Goal: Information Seeking & Learning: Learn about a topic

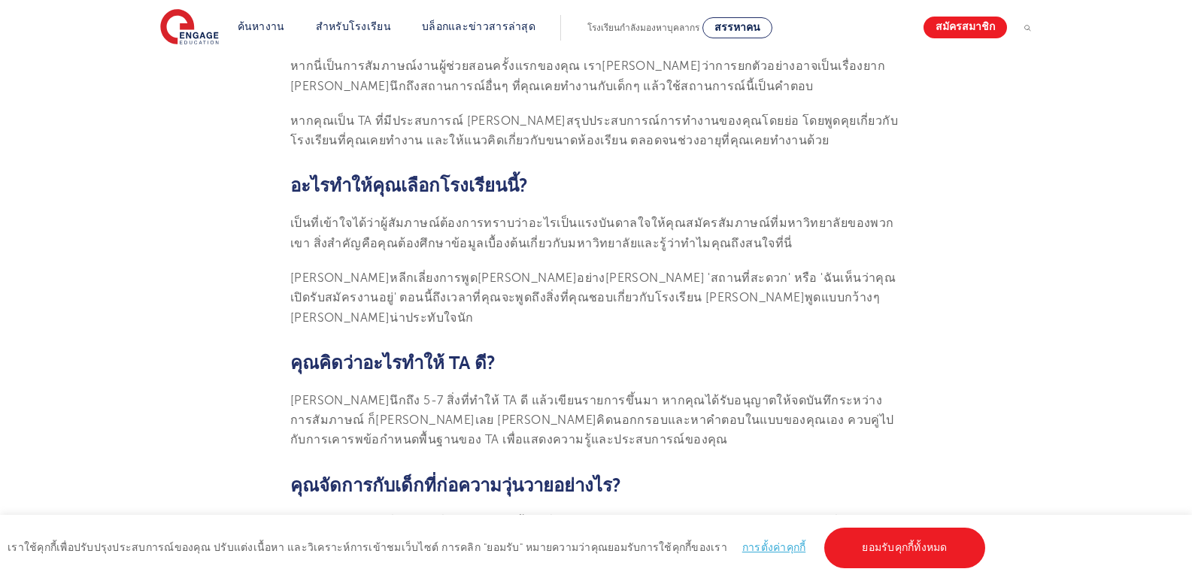
scroll to position [1151, 0]
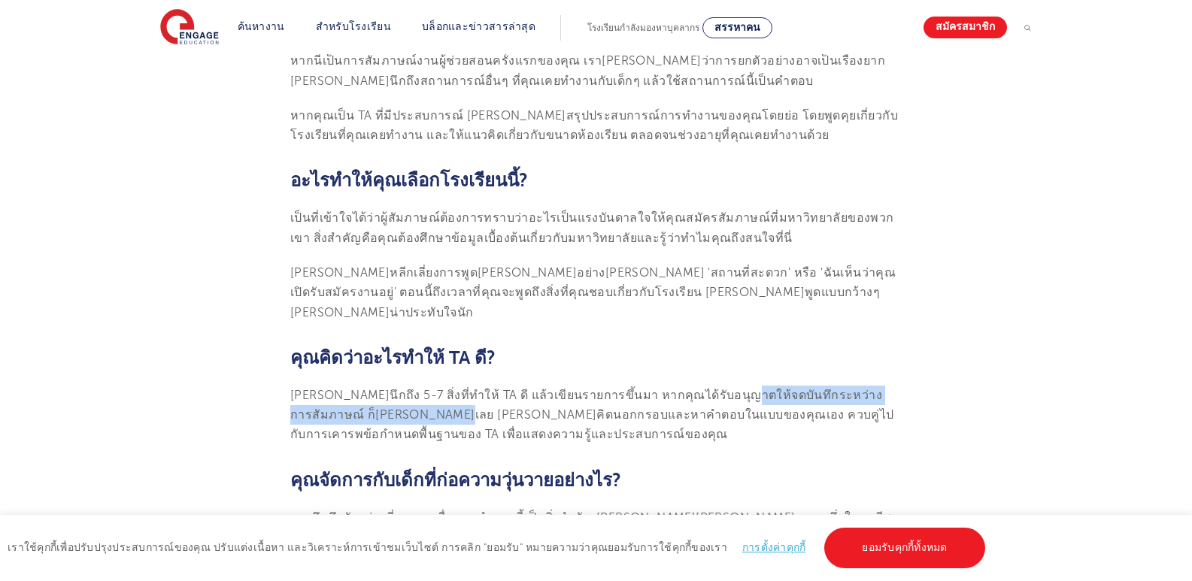
drag, startPoint x: 393, startPoint y: 338, endPoint x: 724, endPoint y: 323, distance: 330.5
click at [724, 389] on font "[PERSON_NAME]นึกถึง 5-7 สิ่งที่ทำให้ TA ดี แล้วเขียนรายการขึ้นมา หากคุณได้รับอน…" at bounding box center [592, 415] width 604 height 53
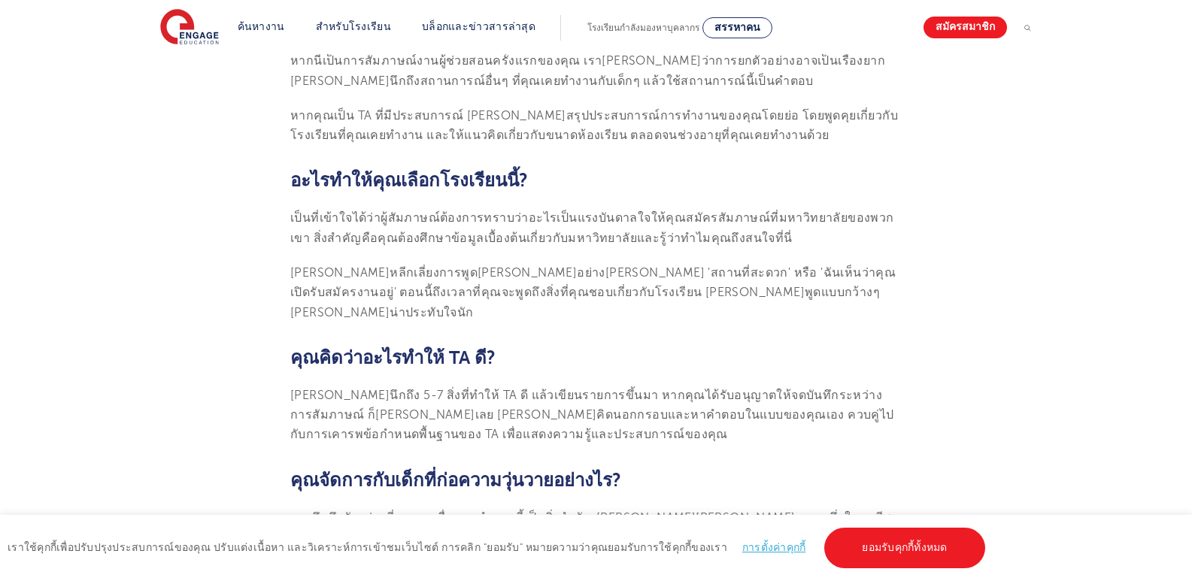
click at [505, 470] on font "คุณจัดการกับเด็กที่ก่อความวุ่นวายอย่างไร?" at bounding box center [455, 480] width 331 height 21
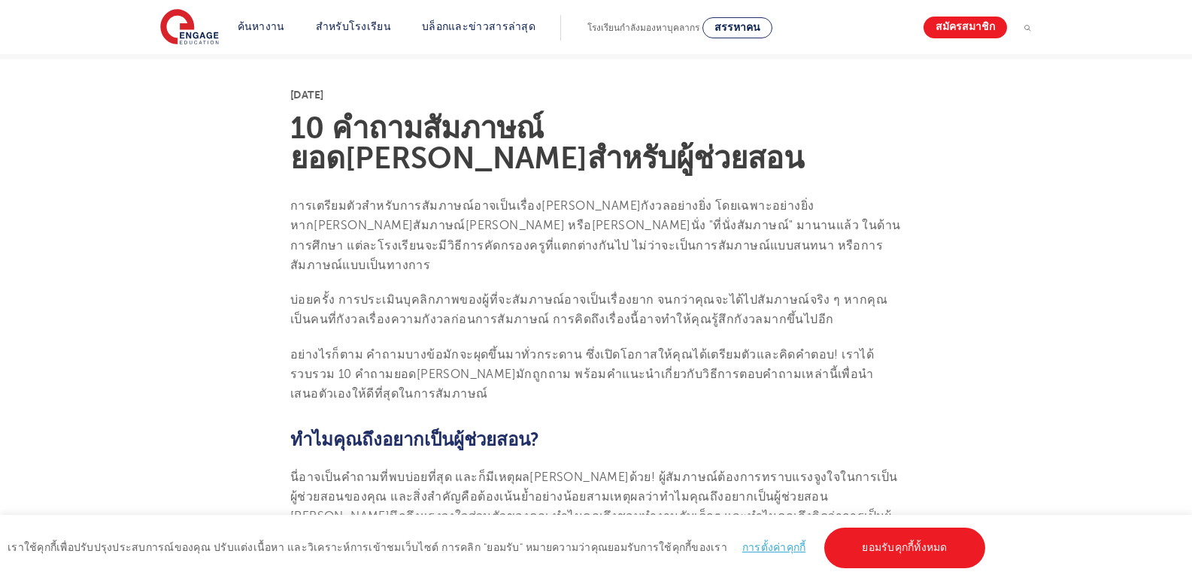
scroll to position [360, 0]
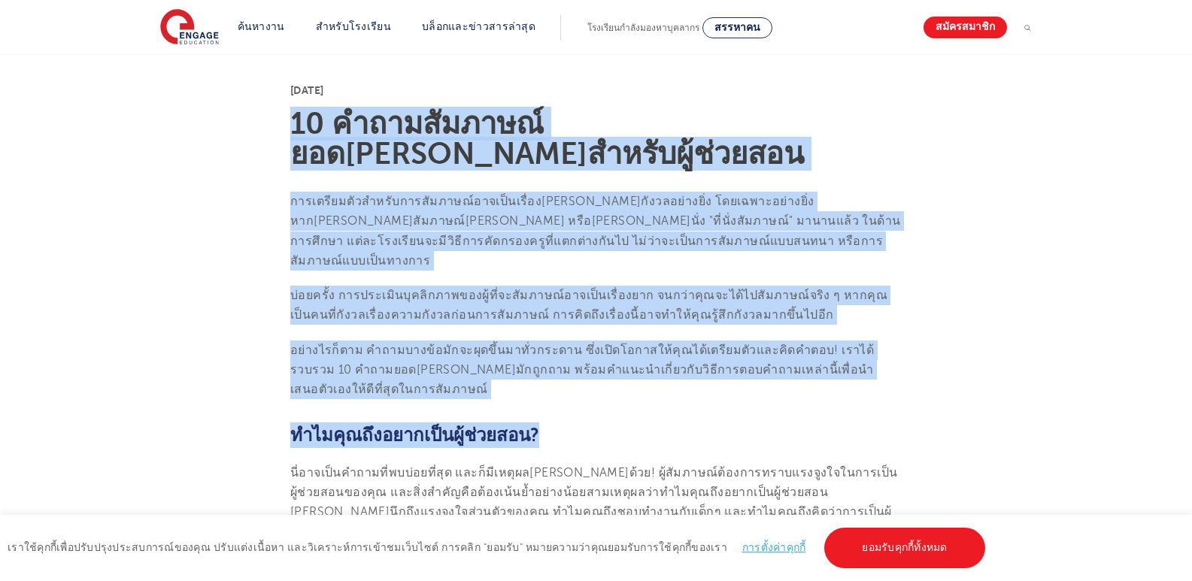
drag, startPoint x: 291, startPoint y: 119, endPoint x: 904, endPoint y: 406, distance: 676.9
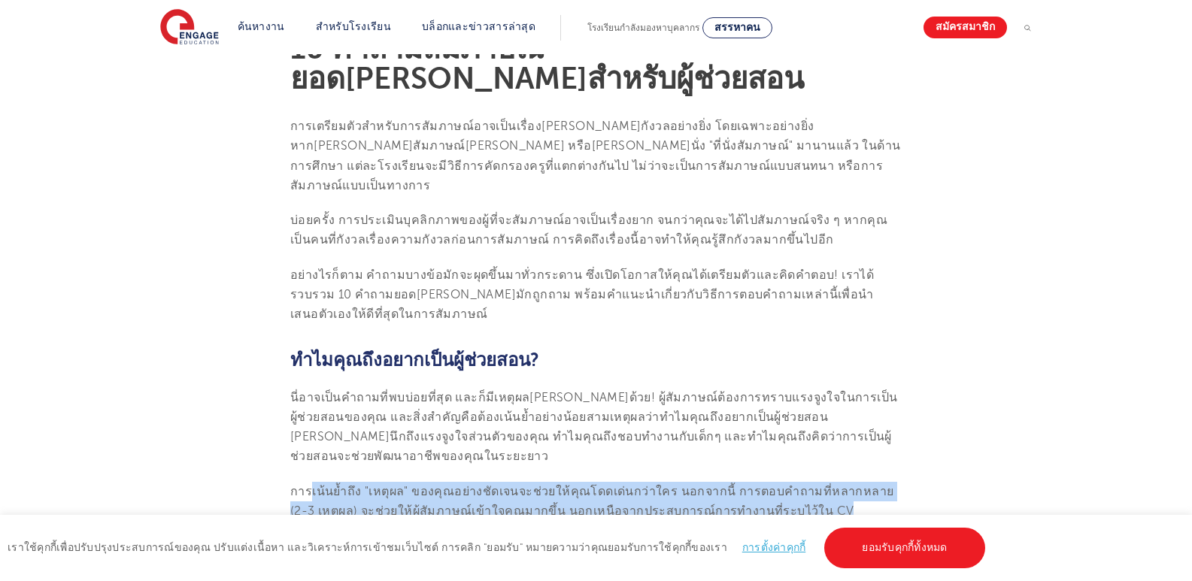
drag, startPoint x: 323, startPoint y: 433, endPoint x: 862, endPoint y: 450, distance: 539.5
click at [862, 482] on p "การเน้นย้ำถึง "เหตุผล" ของคุณอย่างชัดเจนจะช่วยให้คุณโดดเด่นกว่าใคร นอกจากนี้ กา…" at bounding box center [595, 502] width 611 height 40
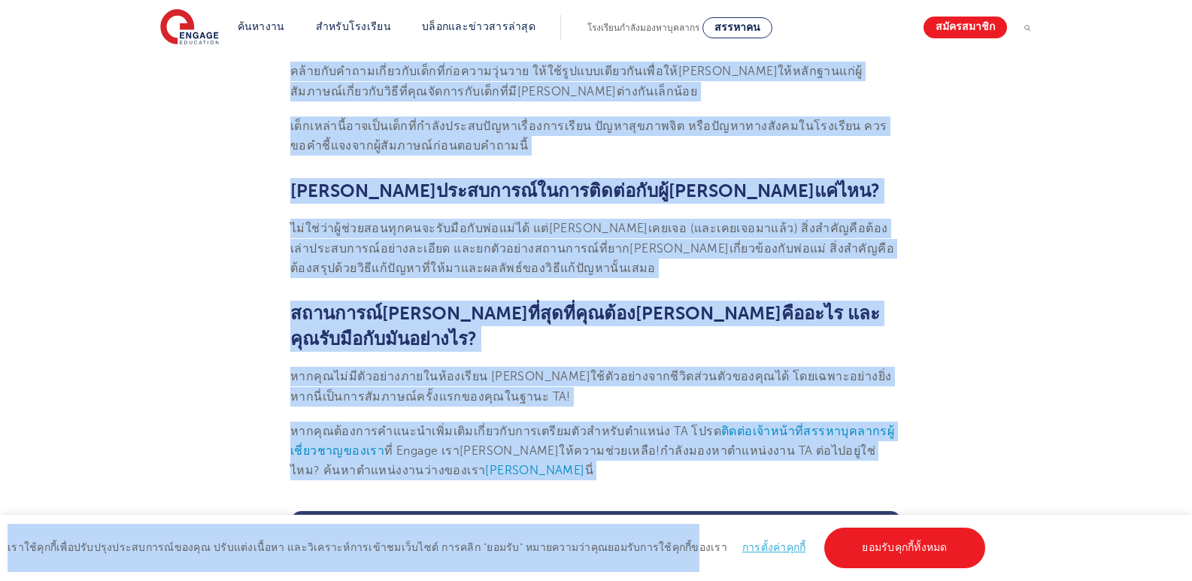
scroll to position [1983, 0]
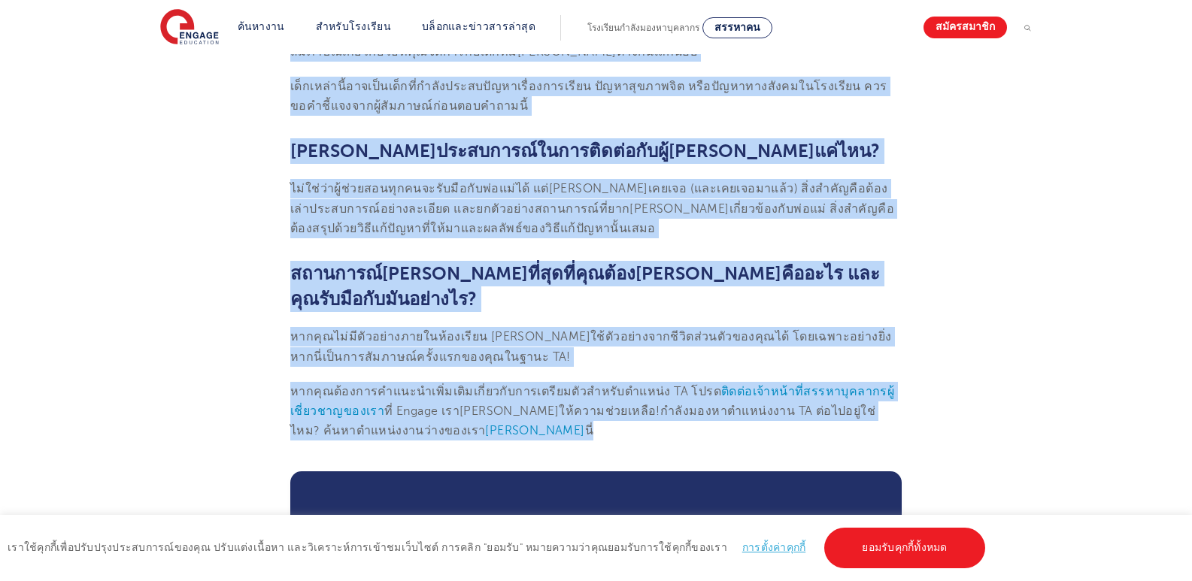
drag, startPoint x: 293, startPoint y: 148, endPoint x: 924, endPoint y: 320, distance: 653.4
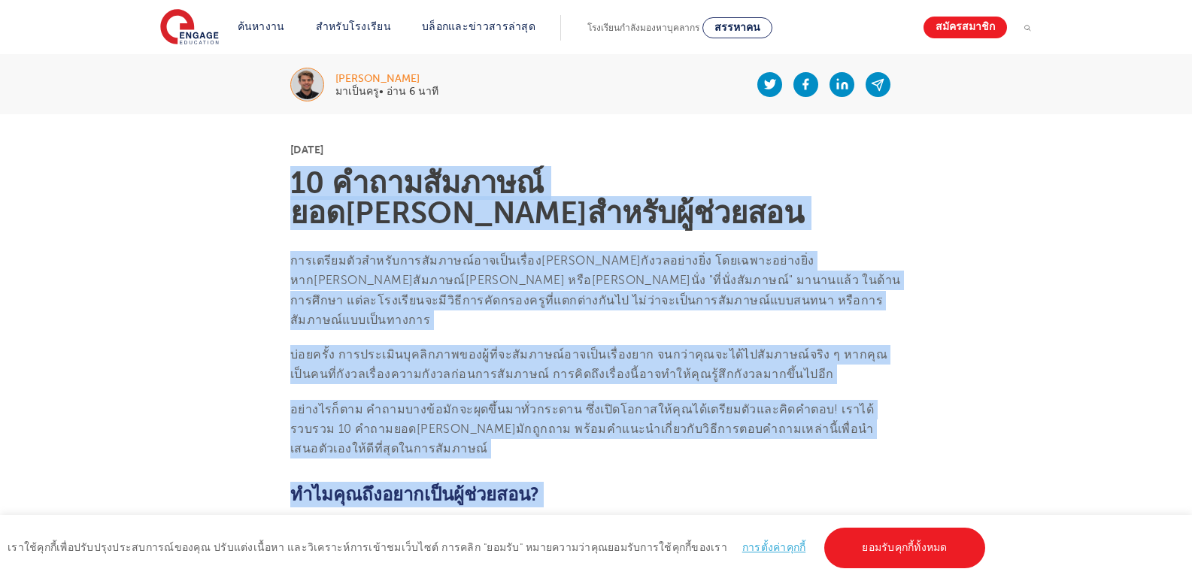
scroll to position [306, 0]
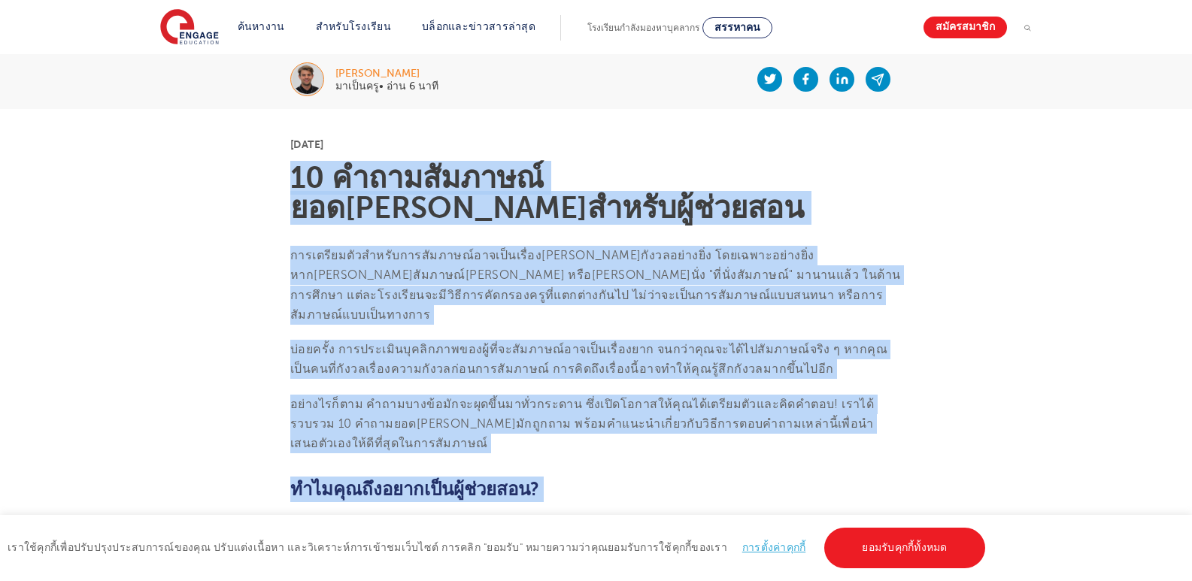
copy section "19 loremiัdolor์sitaิconsecัadู้e่seddo eiusmoีtemัincidัutlabัetdol์magna็aliื…"
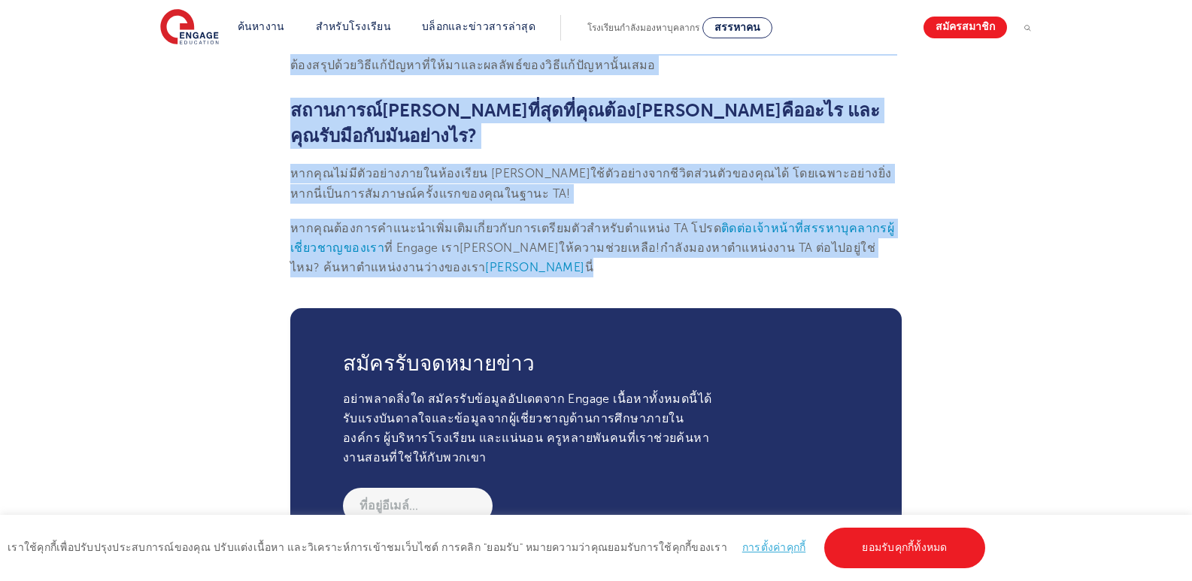
scroll to position [2053, 0]
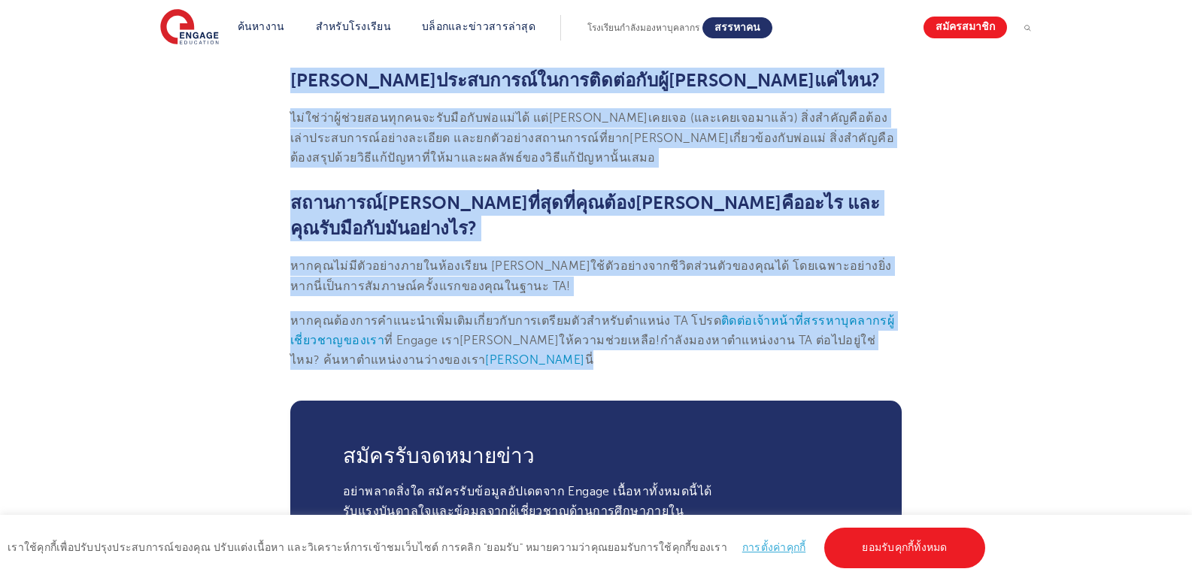
copy section "19 loremiัdolor์sitaิconsecัadู้e่seddo eiusmoีtemัincidัutlabัetdol์magna็aliื…"
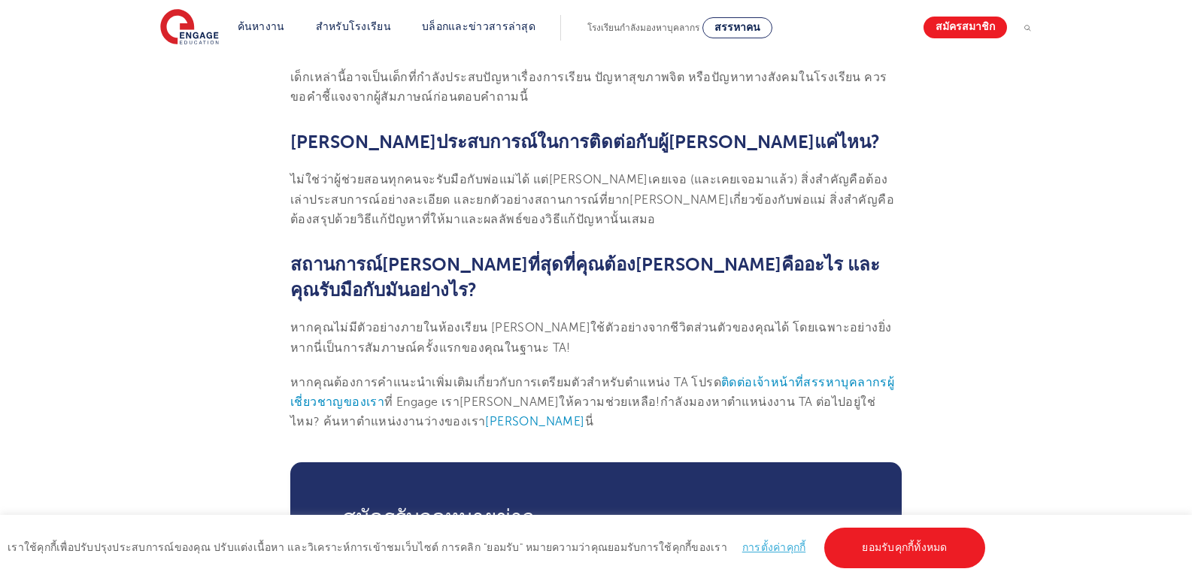
scroll to position [1978, 0]
